Goal: Task Accomplishment & Management: Use online tool/utility

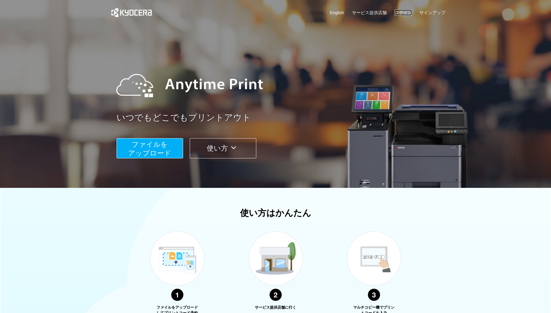
click at [402, 14] on link "ログイン" at bounding box center [402, 13] width 17 height 6
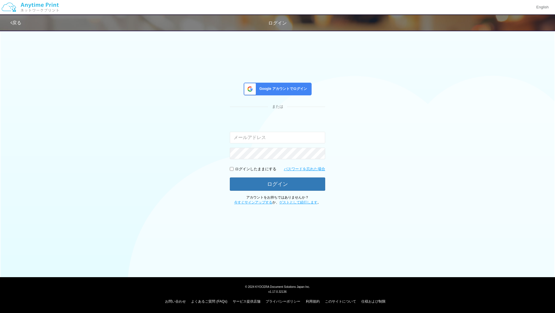
click at [269, 92] on div "Google アカウントでログイン" at bounding box center [278, 89] width 68 height 13
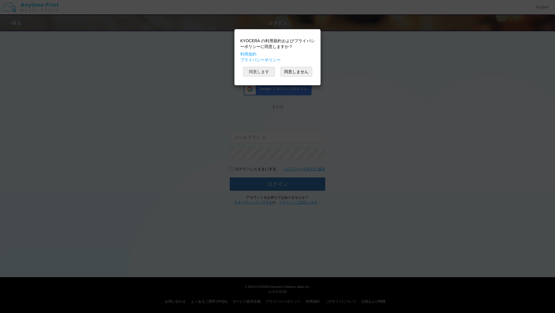
click at [258, 71] on button "同意します" at bounding box center [259, 72] width 32 height 10
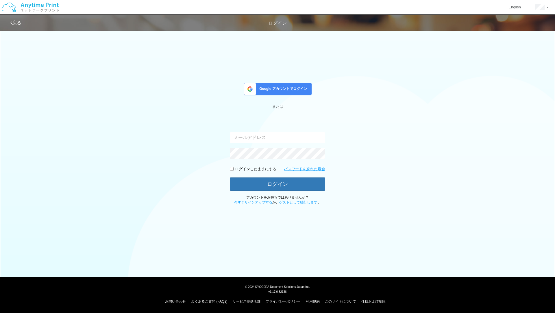
click at [279, 87] on span "Google アカウントでログイン" at bounding box center [282, 88] width 50 height 5
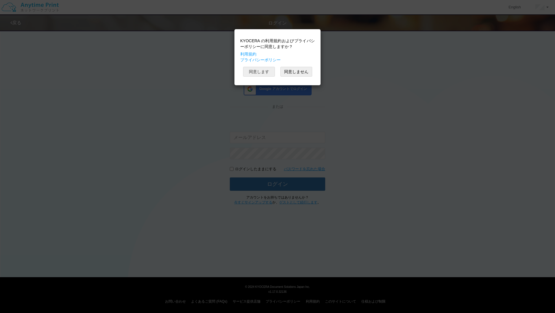
click at [265, 72] on button "同意します" at bounding box center [259, 72] width 32 height 10
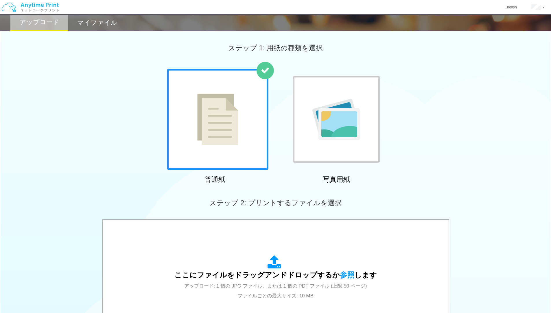
click at [227, 143] on img at bounding box center [217, 119] width 41 height 51
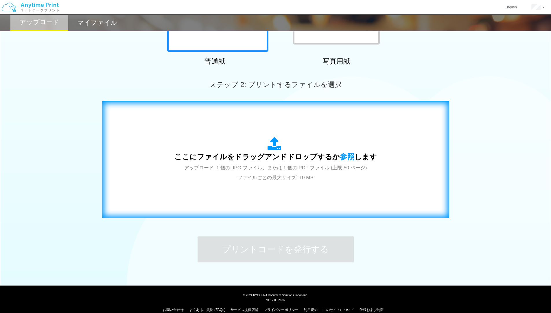
scroll to position [127, 0]
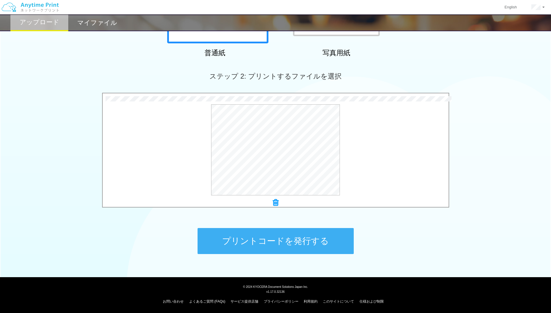
click at [289, 242] on button "プリントコードを発行する" at bounding box center [275, 241] width 156 height 26
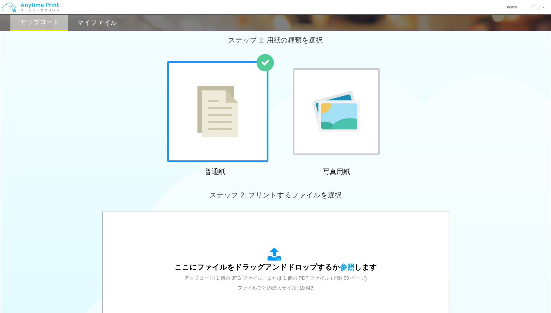
scroll to position [0, 0]
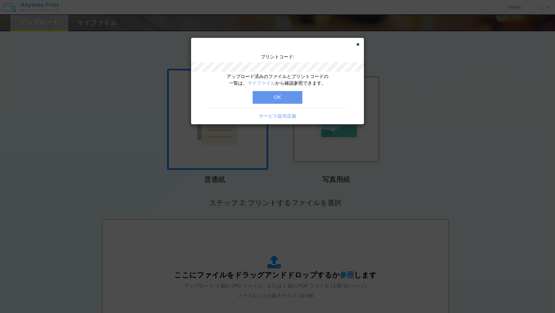
click at [359, 43] on div "プリントコード: アップロード済みのファイルとプリントコードの一覧は、 マイファイル から確認参照できます。 OK サービス提供店舗" at bounding box center [277, 81] width 173 height 86
click at [360, 45] on div "プリントコード: アップロード済みのファイルとプリントコードの一覧は、 マイファイル から確認参照できます。 OK サービス提供店舗" at bounding box center [277, 81] width 173 height 86
click at [277, 104] on div "アップロード済みのファイルとプリントコードの一覧は、 マイファイル から確認参照できます。 OK サービス提供店舗" at bounding box center [277, 98] width 173 height 51
click at [276, 100] on button "OK" at bounding box center [278, 97] width 50 height 13
